Goal: Transaction & Acquisition: Obtain resource

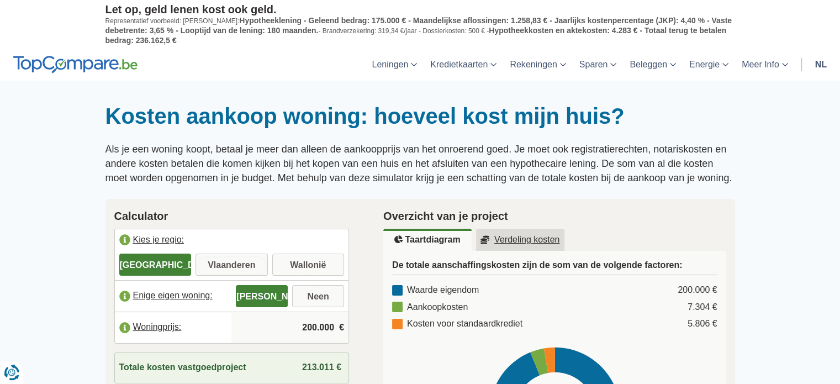
click at [239, 264] on input "Vlaanderen" at bounding box center [231, 266] width 72 height 20
radio input "true"
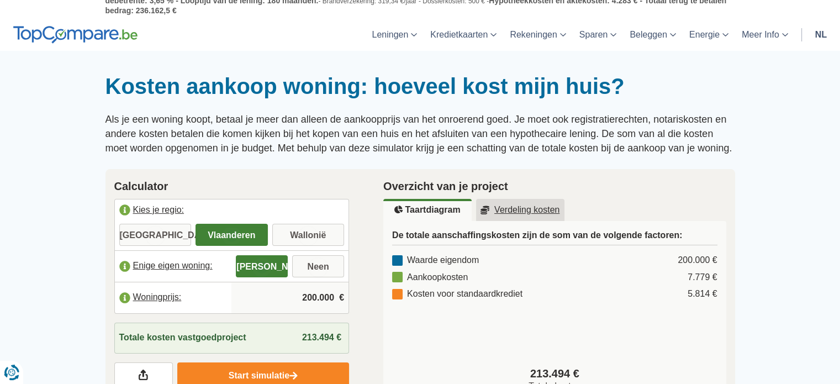
scroll to position [55, 0]
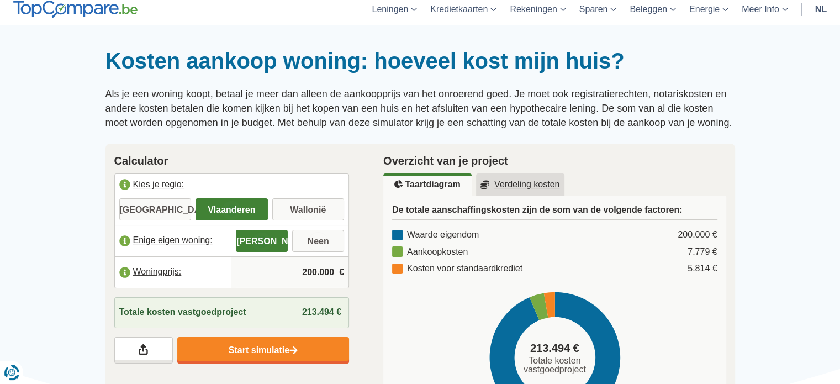
click at [313, 270] on input "200.000" at bounding box center [290, 272] width 108 height 30
click at [317, 270] on input "200.000" at bounding box center [290, 272] width 108 height 30
type input "730.000"
click at [526, 177] on link "Verdeling kosten" at bounding box center [520, 184] width 88 height 22
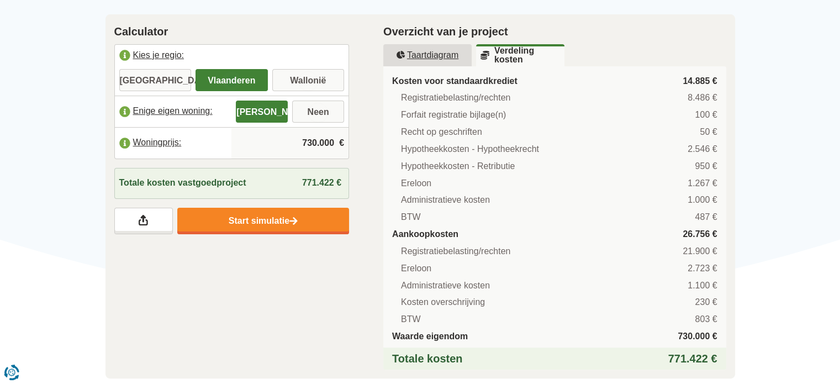
scroll to position [166, 0]
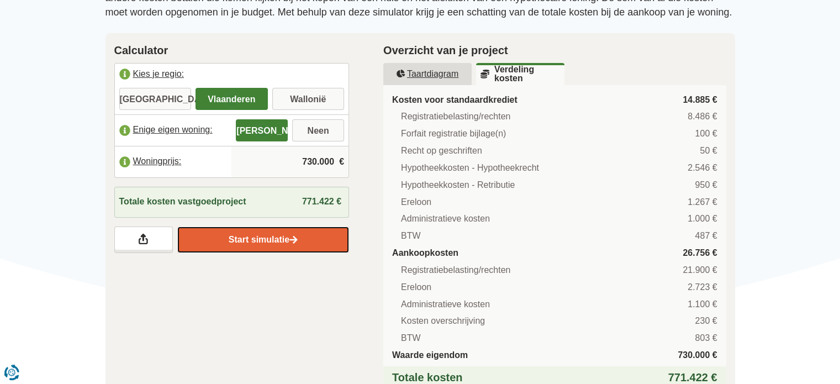
click at [264, 241] on link "Start simulatie" at bounding box center [263, 239] width 172 height 27
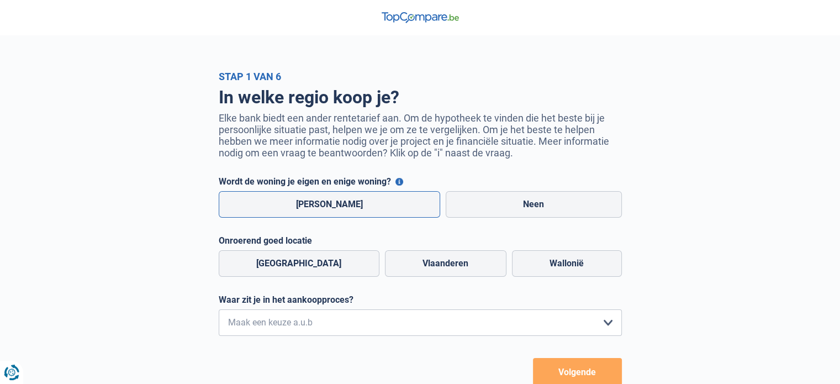
click at [339, 212] on label "[PERSON_NAME]" at bounding box center [330, 204] width 222 height 27
click at [339, 212] on input "[PERSON_NAME]" at bounding box center [330, 204] width 222 height 27
radio input "true"
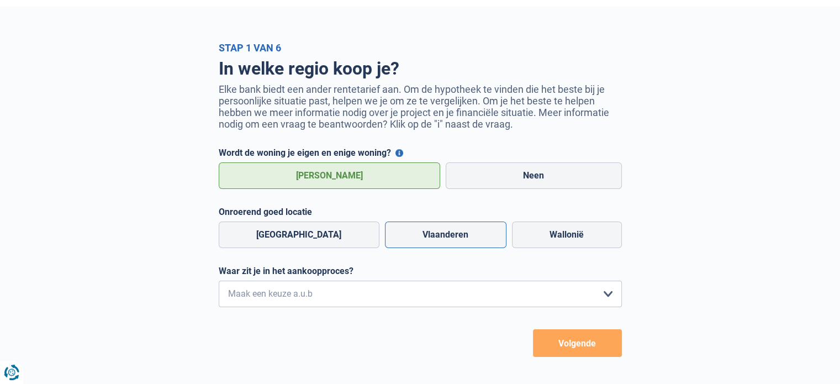
scroll to position [55, 0]
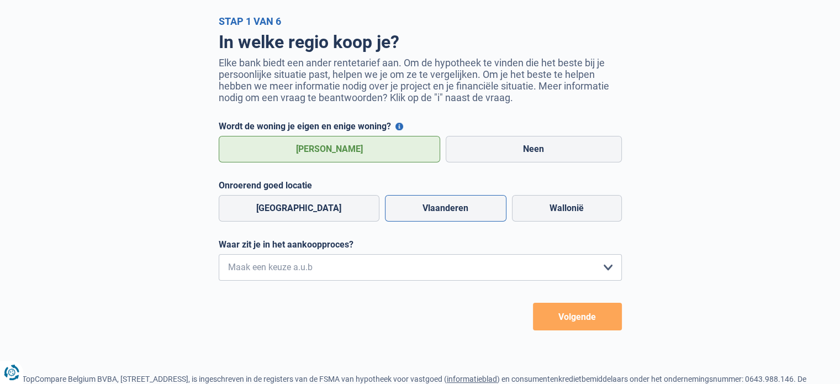
click at [437, 213] on label "Vlaanderen" at bounding box center [445, 208] width 121 height 27
click at [437, 213] on input "Vlaanderen" at bounding box center [445, 208] width 121 height 27
radio input "true"
click at [399, 271] on select "Ik wil me uitsluitend informeren omdat ik op dit moment geen concrete plannen h…" at bounding box center [420, 267] width 403 height 27
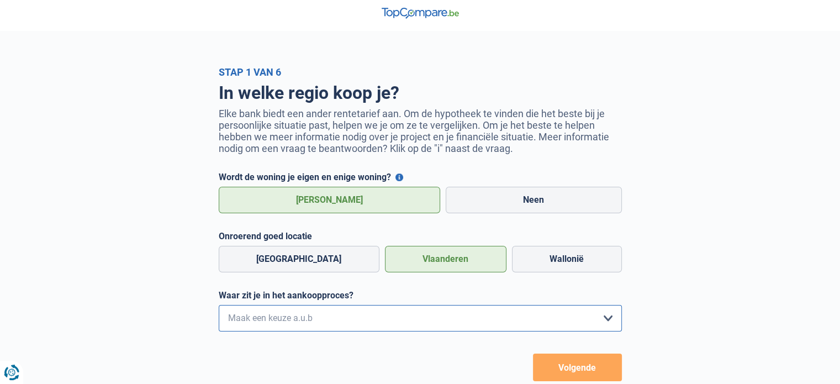
scroll to position [0, 0]
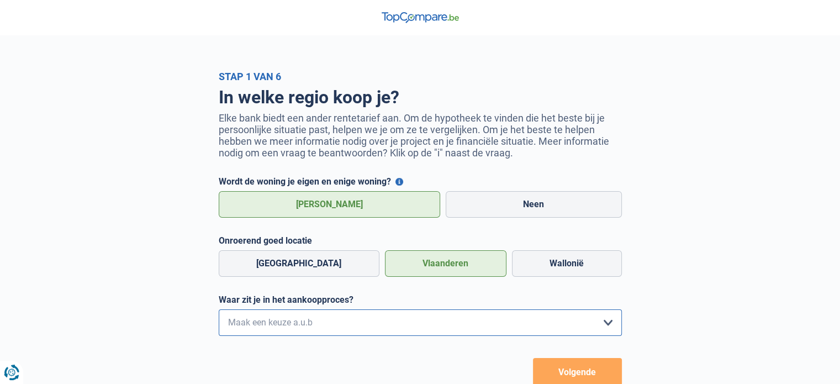
click at [617, 324] on select "Ik wil me uitsluitend informeren omdat ik op dit moment geen concrete plannen h…" at bounding box center [420, 322] width 403 height 27
select select "0"
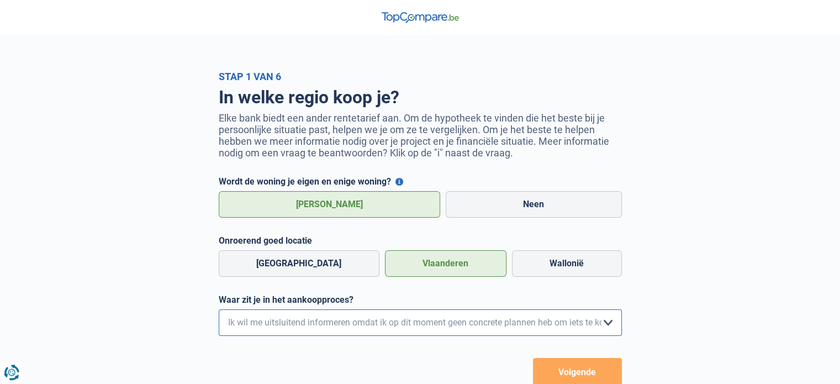
click at [219, 311] on select "Ik wil me uitsluitend informeren omdat ik op dit moment geen concrete plannen h…" at bounding box center [420, 322] width 403 height 27
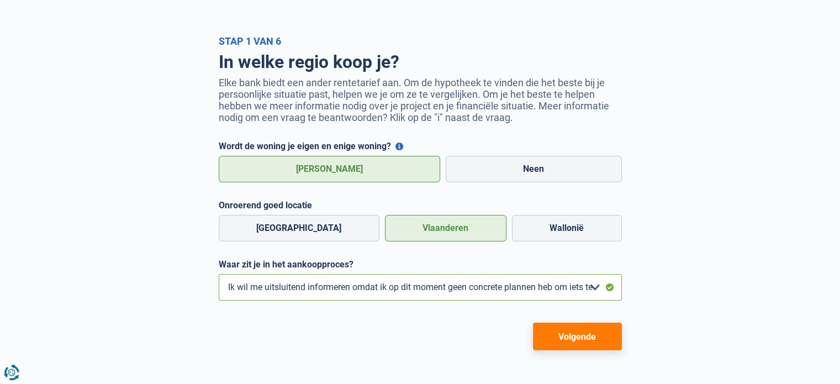
scroll to position [55, 0]
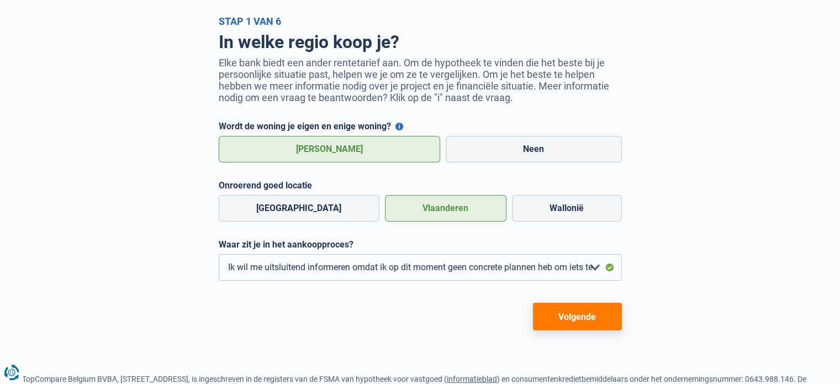
click at [570, 321] on button "Volgende" at bounding box center [577, 317] width 89 height 28
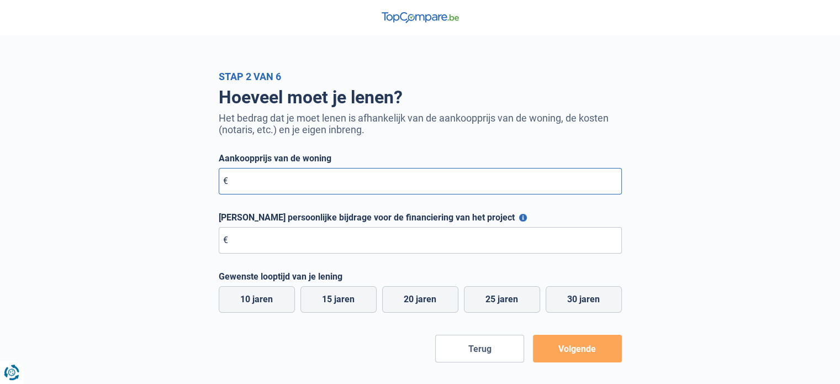
click at [410, 179] on input "Aankoopprijs van de woning" at bounding box center [420, 181] width 403 height 27
type input "730.000"
click at [406, 236] on input "[PERSON_NAME] persoonlijke bijdrage voor de financiering van het project" at bounding box center [420, 240] width 403 height 27
click at [519, 217] on button "[PERSON_NAME] persoonlijke bijdrage voor de financiering van het project" at bounding box center [523, 218] width 8 height 8
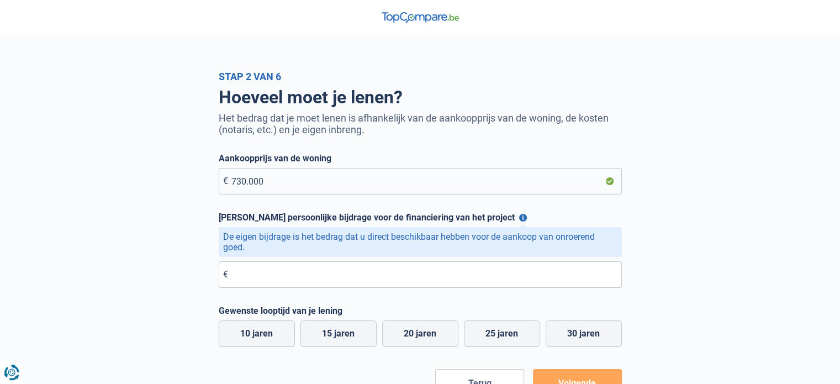
scroll to position [55, 0]
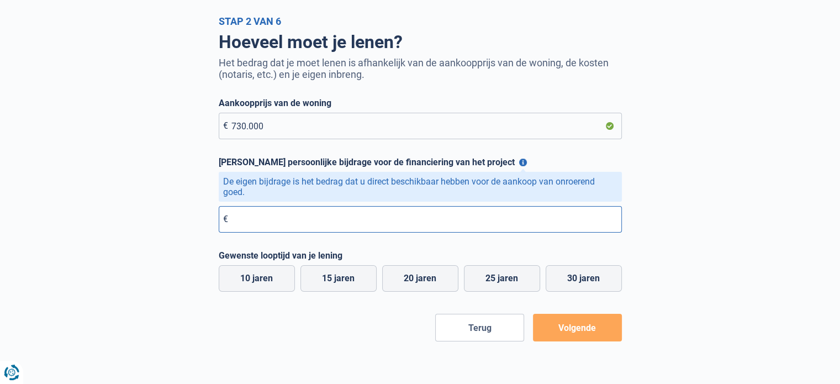
click at [489, 218] on input "[PERSON_NAME] persoonlijke bijdrage voor de financiering van het project" at bounding box center [420, 219] width 403 height 27
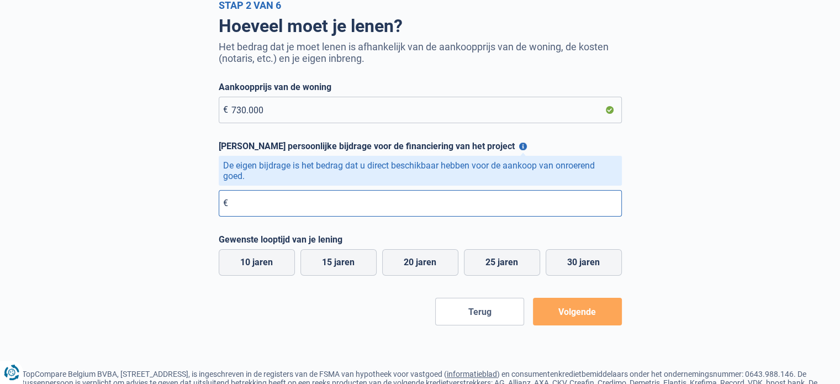
scroll to position [0, 0]
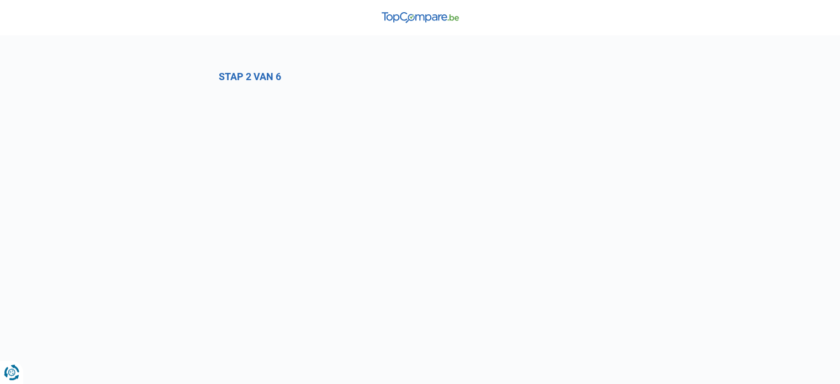
select select "0"
